Goal: Information Seeking & Learning: Compare options

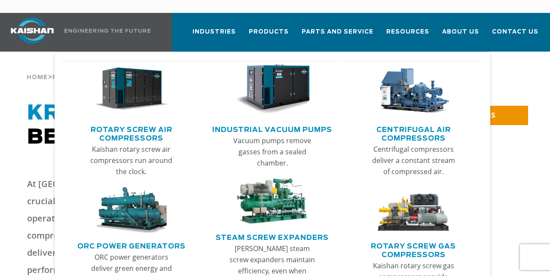
click at [147, 122] on link "Rotary Screw Air Compressors" at bounding box center [132, 133] width 134 height 22
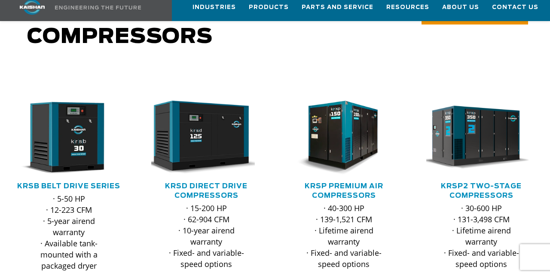
scroll to position [101, 0]
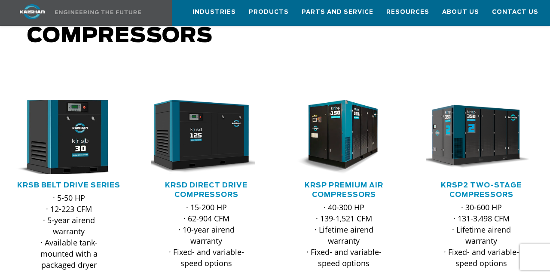
click at [77, 126] on img at bounding box center [62, 137] width 121 height 82
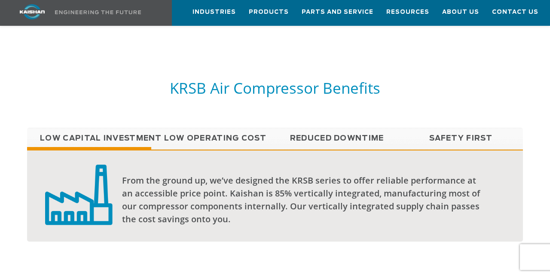
scroll to position [535, 0]
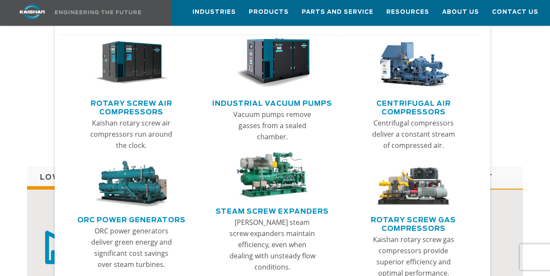
click at [135, 111] on link "Rotary Screw Air Compressors" at bounding box center [132, 107] width 134 height 22
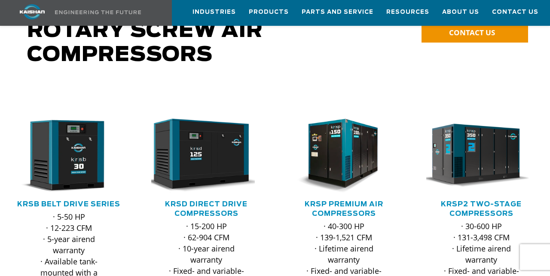
scroll to position [83, 0]
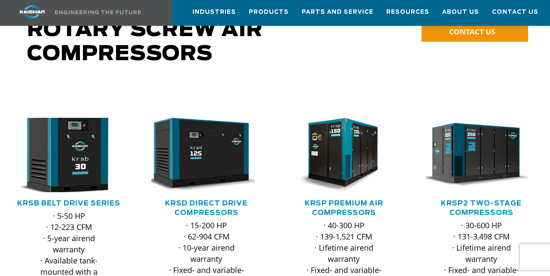
click at [92, 129] on img at bounding box center [62, 155] width 121 height 82
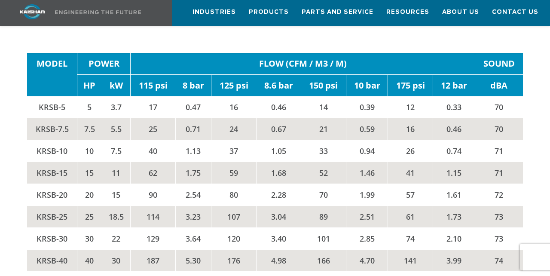
scroll to position [1314, 0]
drag, startPoint x: 70, startPoint y: 117, endPoint x: 33, endPoint y: 116, distance: 37.4
click at [33, 140] on td "KRSB-10" at bounding box center [52, 151] width 50 height 22
copy td "KRSB-10"
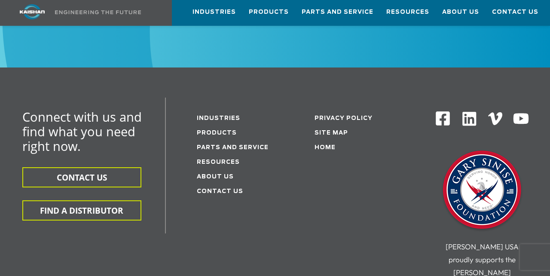
scroll to position [2638, 0]
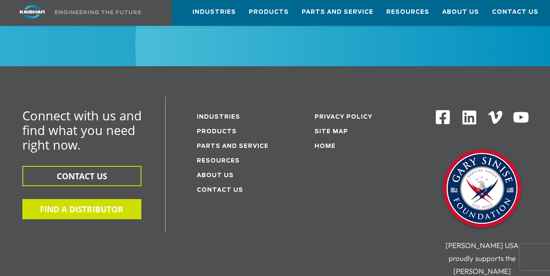
click at [100, 199] on button "FIND A DISTRIBUTOR" at bounding box center [81, 209] width 119 height 20
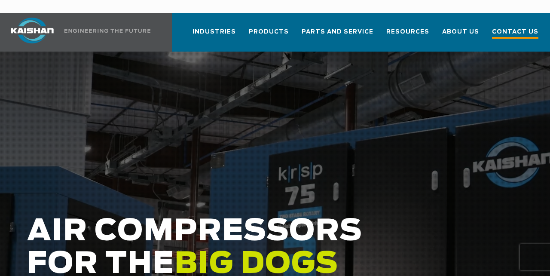
click at [521, 27] on span "Contact Us" at bounding box center [515, 33] width 46 height 12
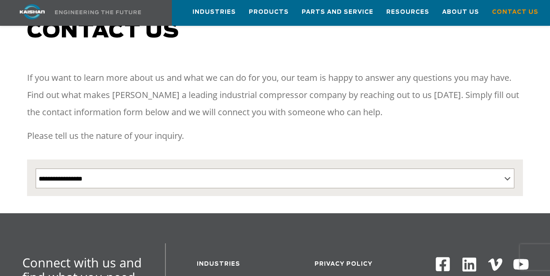
scroll to position [100, 0]
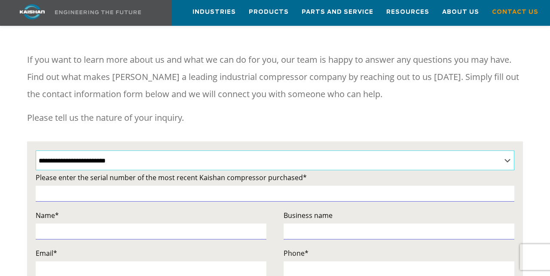
select select "**********"
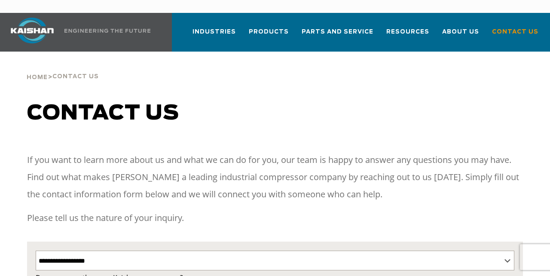
scroll to position [0, 0]
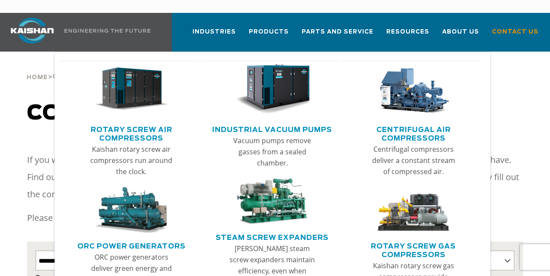
click at [138, 122] on link "Rotary Screw Air Compressors" at bounding box center [132, 133] width 134 height 22
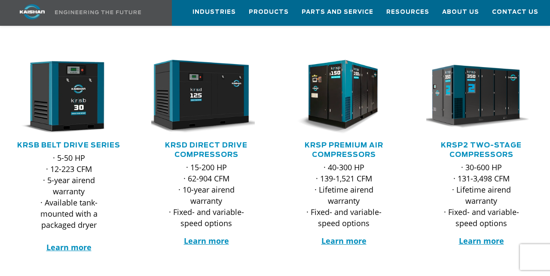
scroll to position [106, 0]
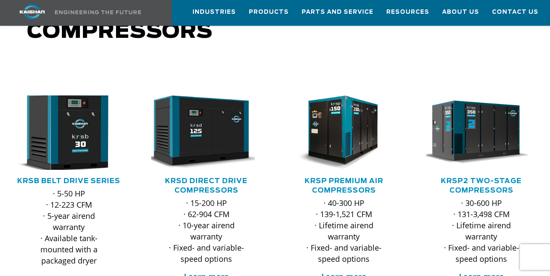
click at [90, 116] on img at bounding box center [62, 133] width 121 height 82
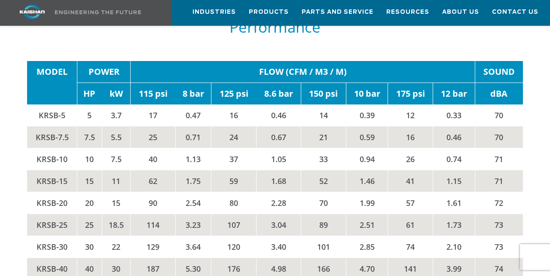
scroll to position [1313, 0]
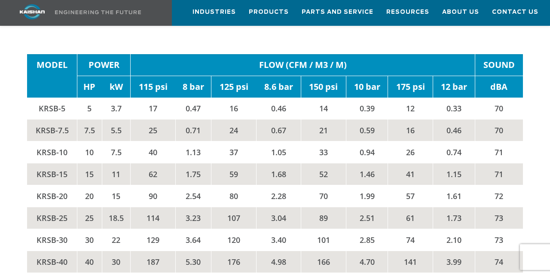
click at [70, 141] on td "KRSB-10" at bounding box center [52, 152] width 50 height 22
drag, startPoint x: 74, startPoint y: 118, endPoint x: 33, endPoint y: 118, distance: 40.9
click at [33, 141] on td "KRSB-10" at bounding box center [52, 152] width 50 height 22
copy td "KRSB-10"
click at [77, 163] on td "15" at bounding box center [89, 174] width 25 height 22
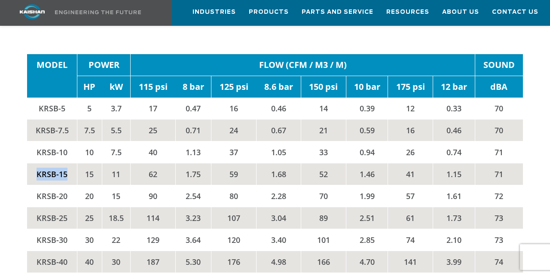
drag, startPoint x: 72, startPoint y: 139, endPoint x: 33, endPoint y: 137, distance: 38.8
click at [33, 163] on td "KRSB-15" at bounding box center [52, 174] width 50 height 22
copy td "KRSB-15"
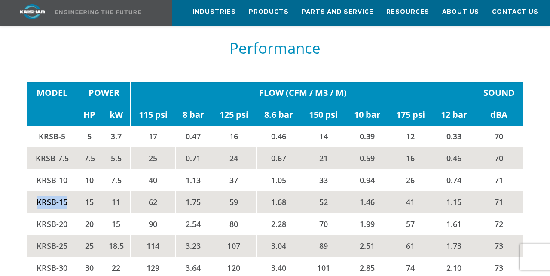
scroll to position [1264, 0]
